Goal: Use online tool/utility: Use online tool/utility

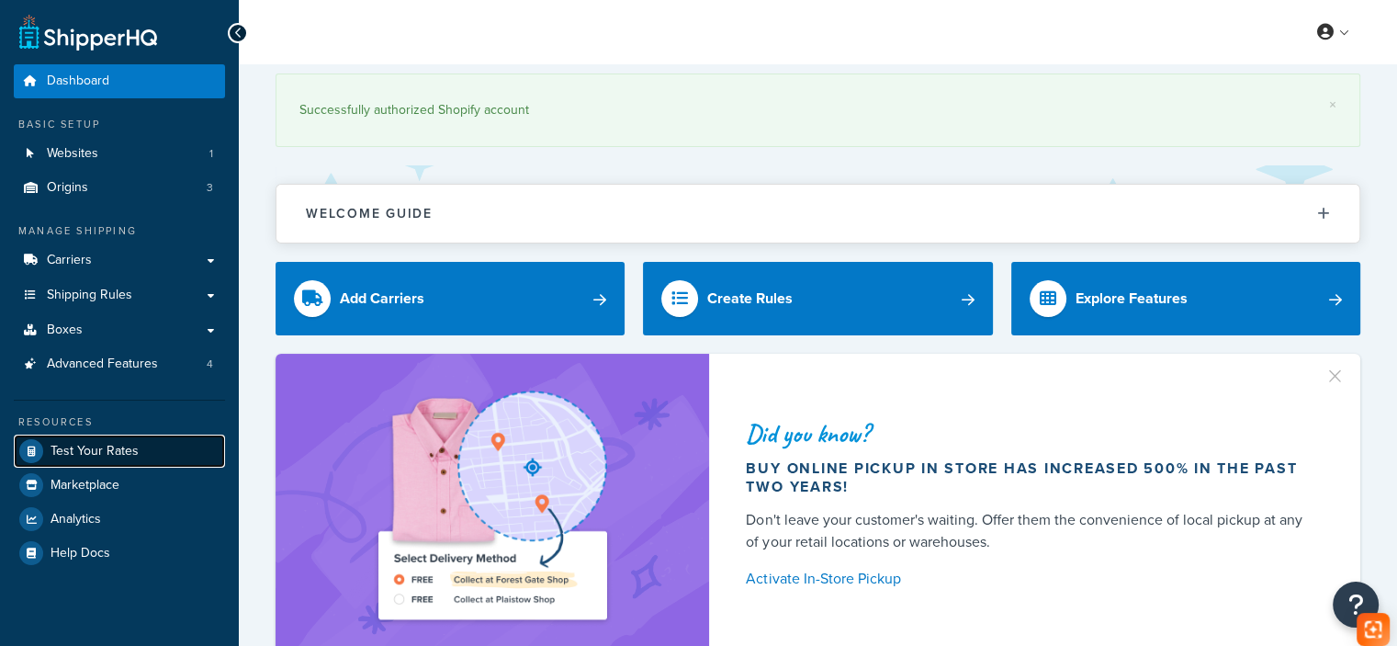
click at [163, 454] on link "Test Your Rates" at bounding box center [119, 451] width 211 height 33
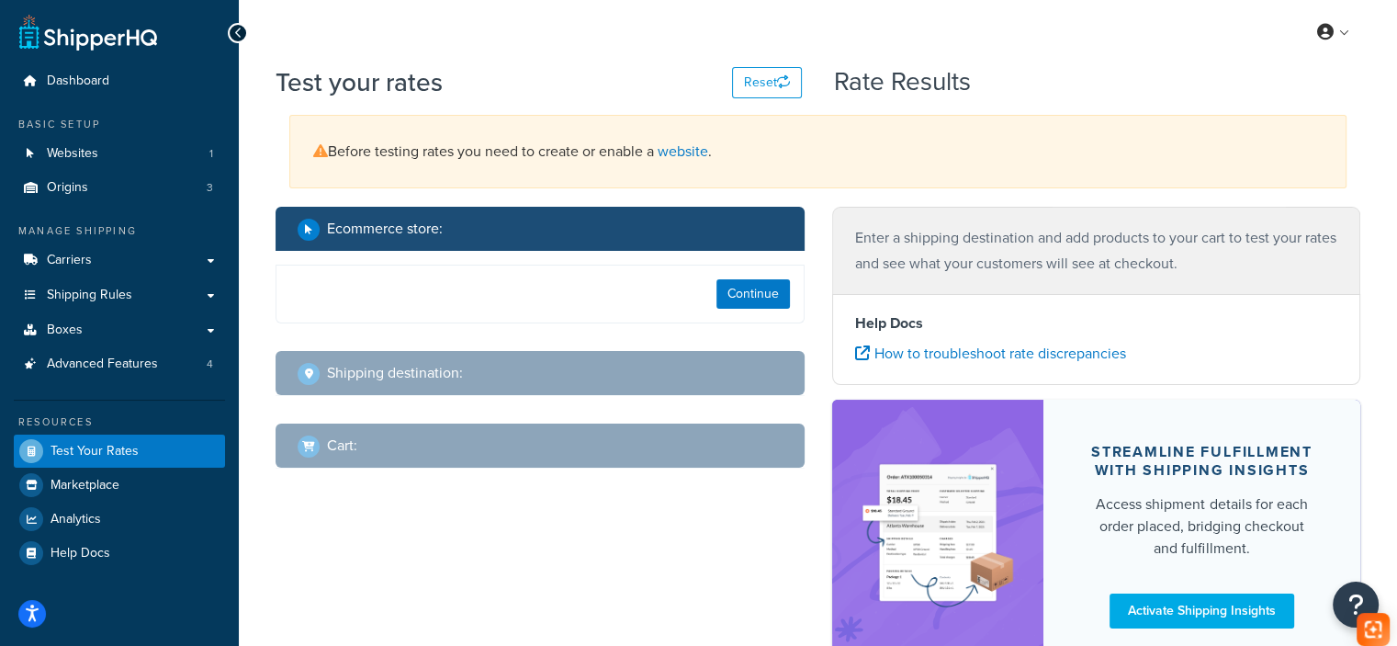
select select "[GEOGRAPHIC_DATA]"
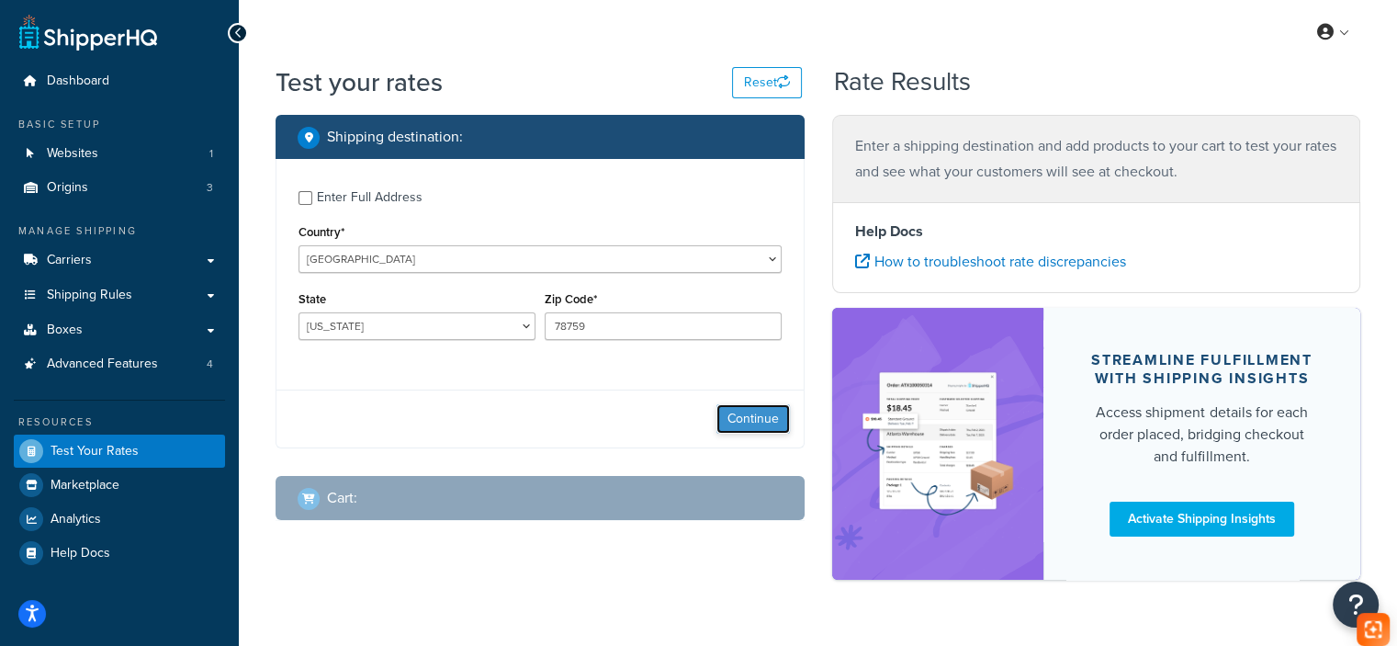
click at [751, 429] on button "Continue" at bounding box center [753, 418] width 73 height 29
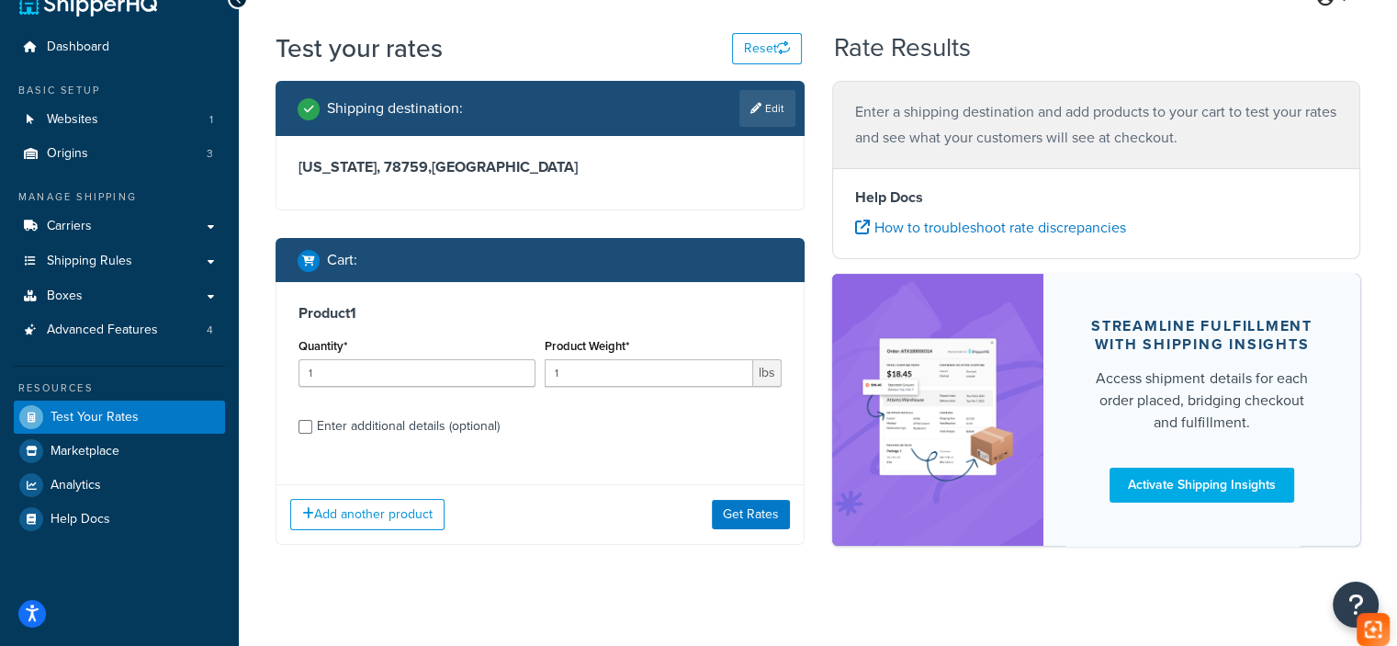
scroll to position [51, 0]
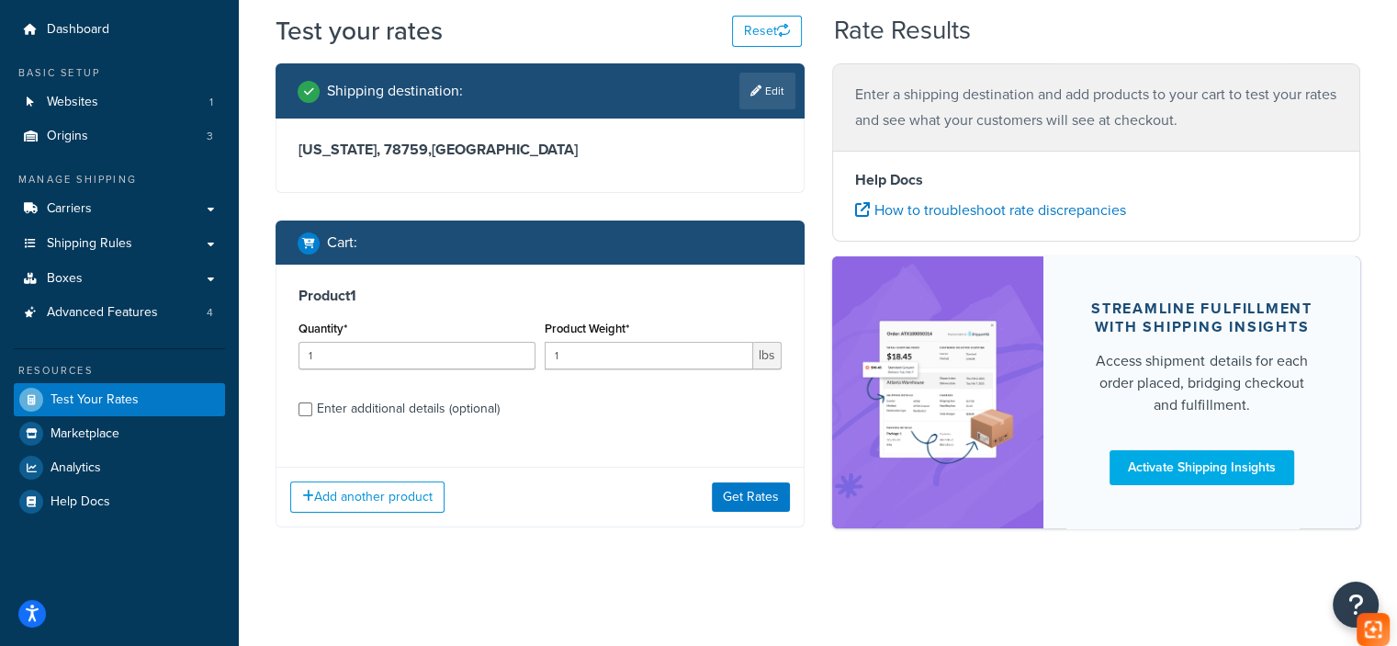
click at [387, 411] on div "Enter additional details (optional)" at bounding box center [408, 409] width 183 height 26
click at [312, 411] on input "Enter additional details (optional)" at bounding box center [306, 409] width 14 height 14
checkbox input "true"
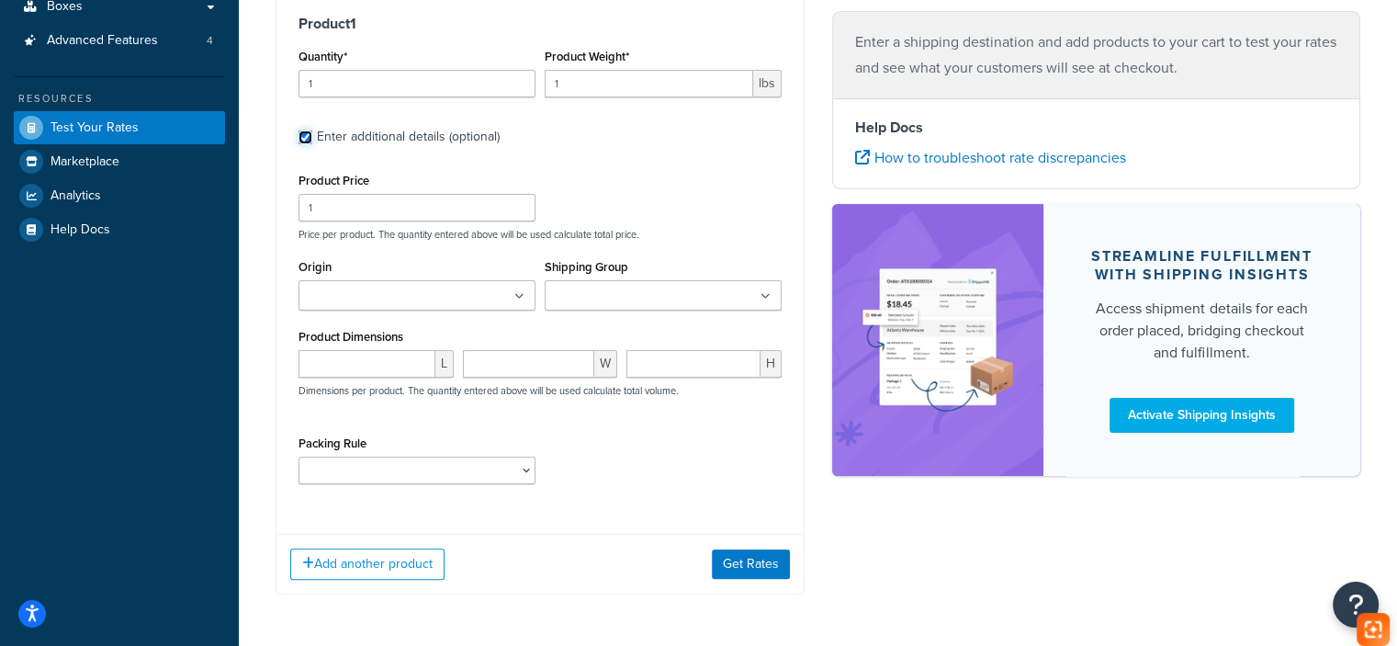
scroll to position [328, 0]
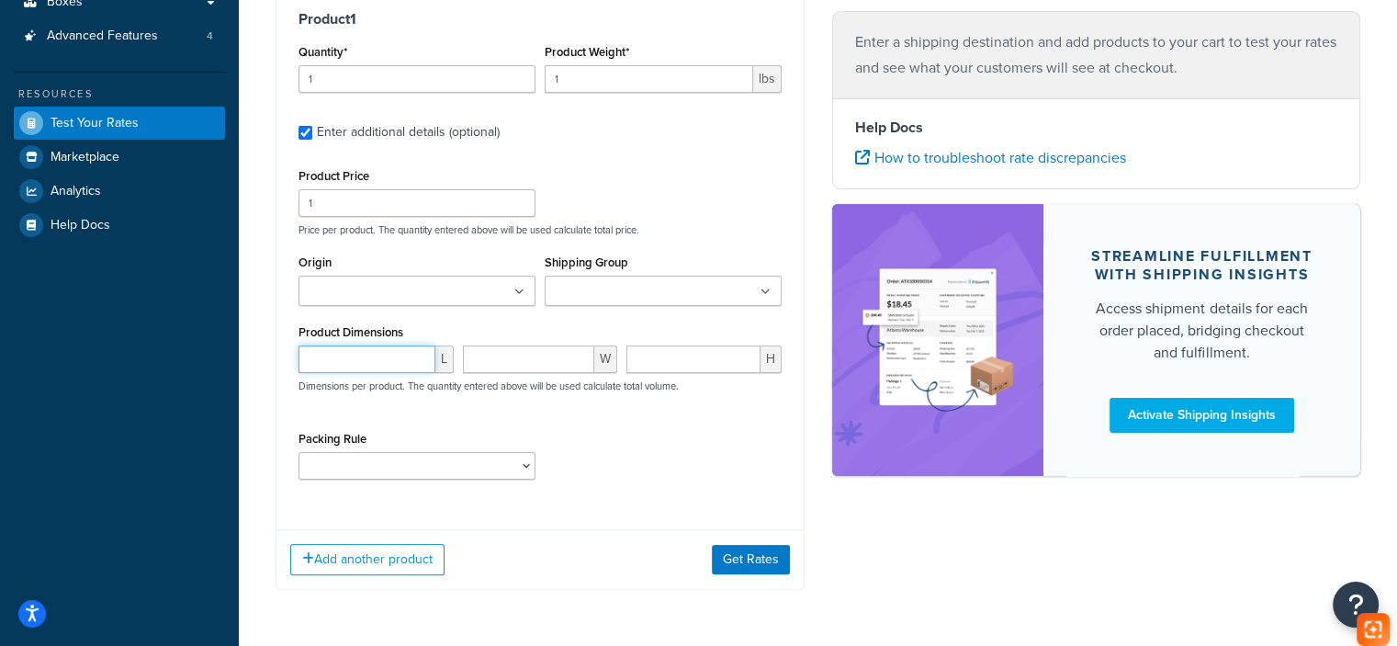
click at [367, 356] on input "number" at bounding box center [367, 359] width 137 height 28
paste input "15.24"
type input "15.24"
click at [534, 356] on input "number" at bounding box center [529, 359] width 132 height 28
paste input "13.39"
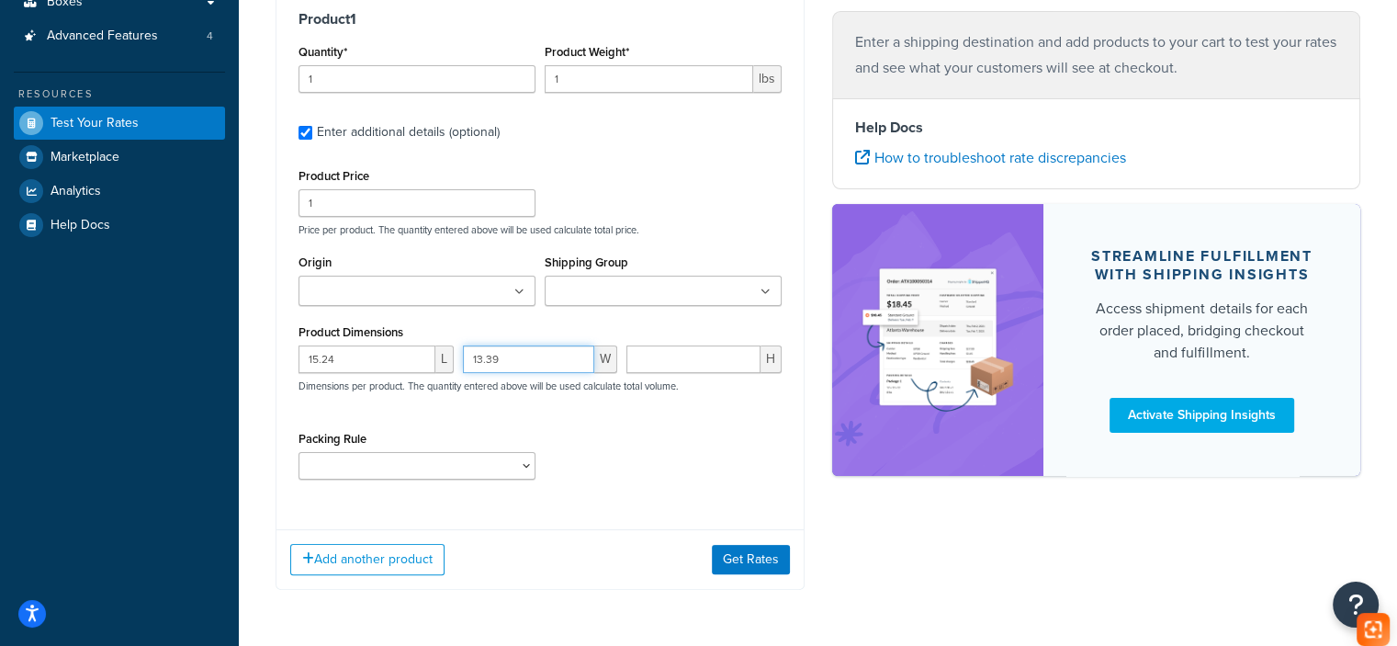
type input "13.39"
click at [697, 367] on input "number" at bounding box center [694, 359] width 134 height 28
paste input "7.40"
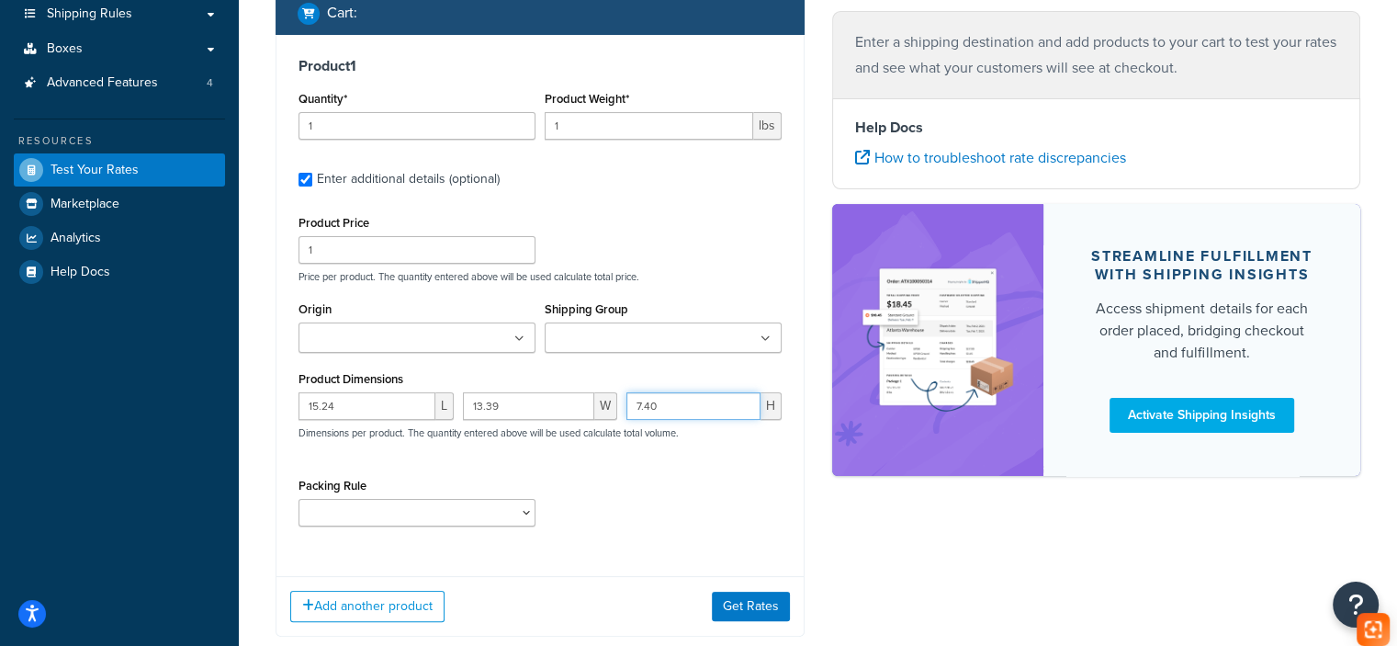
scroll to position [236, 0]
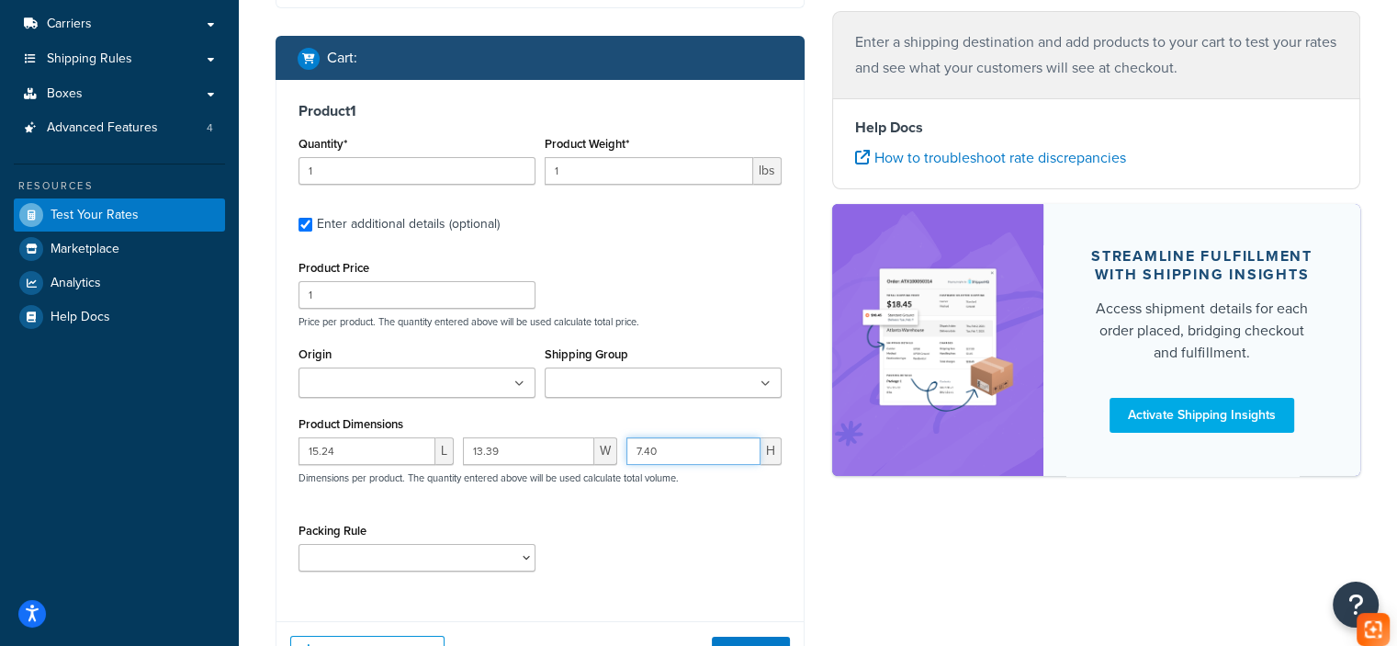
type input "7.40"
drag, startPoint x: 654, startPoint y: 174, endPoint x: 390, endPoint y: 155, distance: 264.3
click at [404, 155] on div "Quantity* 1 Product Weight* 1 lbs" at bounding box center [540, 164] width 492 height 67
paste input "9.02"
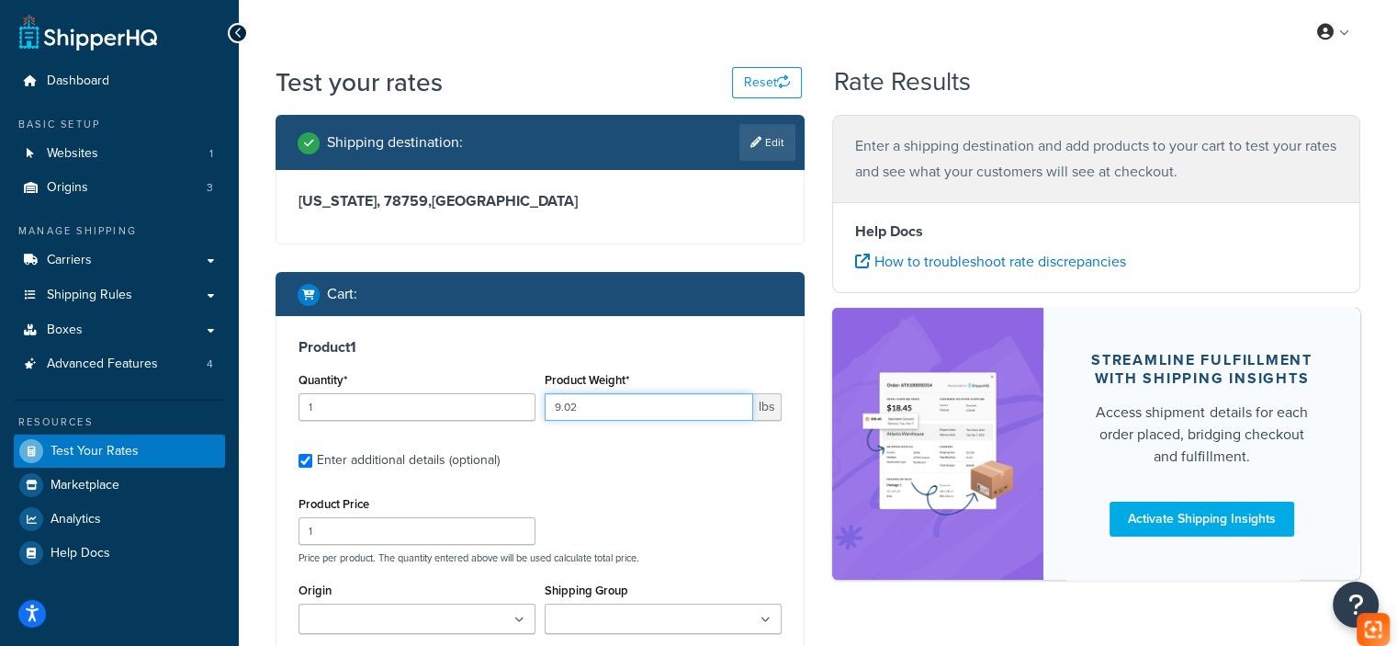
scroll to position [0, 0]
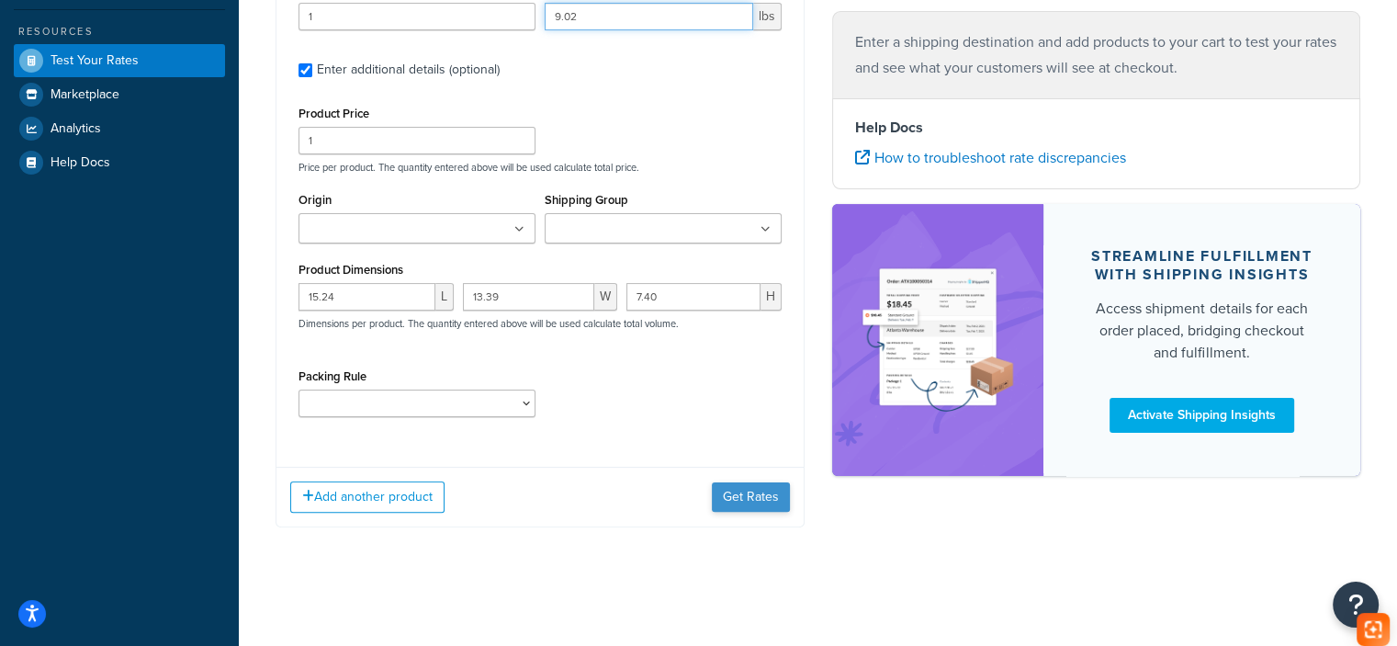
type input "9.02"
click at [756, 490] on button "Get Rates" at bounding box center [751, 496] width 78 height 29
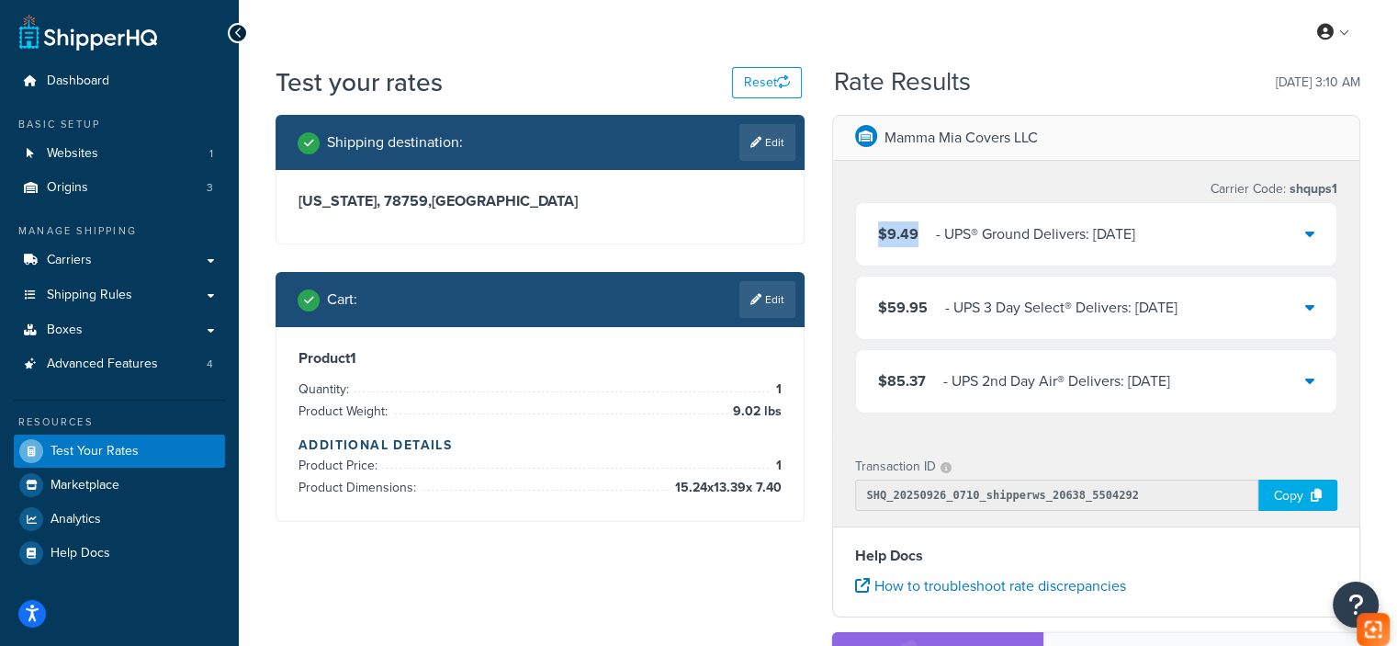
drag, startPoint x: 920, startPoint y: 231, endPoint x: 878, endPoint y: 231, distance: 42.3
click at [880, 230] on div "$9.49 ‌‌‍‍ - UPS® Ground Delivers: [DATE]" at bounding box center [1006, 234] width 257 height 26
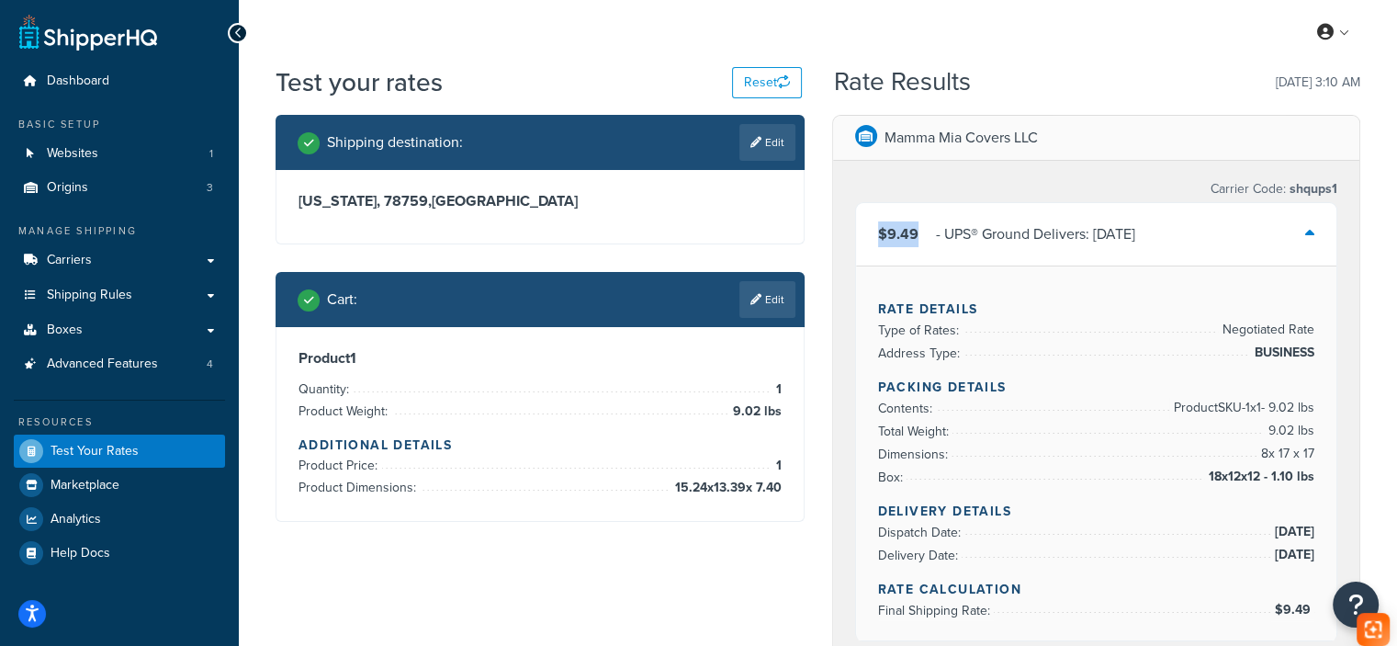
copy span "$9.49"
